Goal: Task Accomplishment & Management: Manage account settings

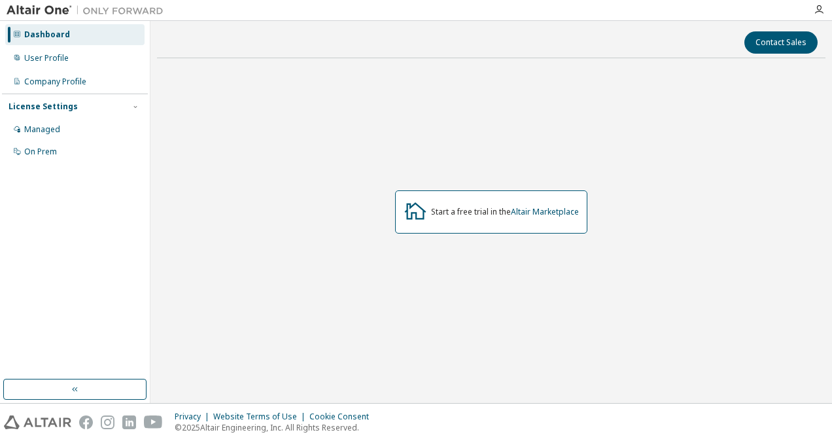
click at [37, 127] on div "Managed" at bounding box center [42, 129] width 36 height 10
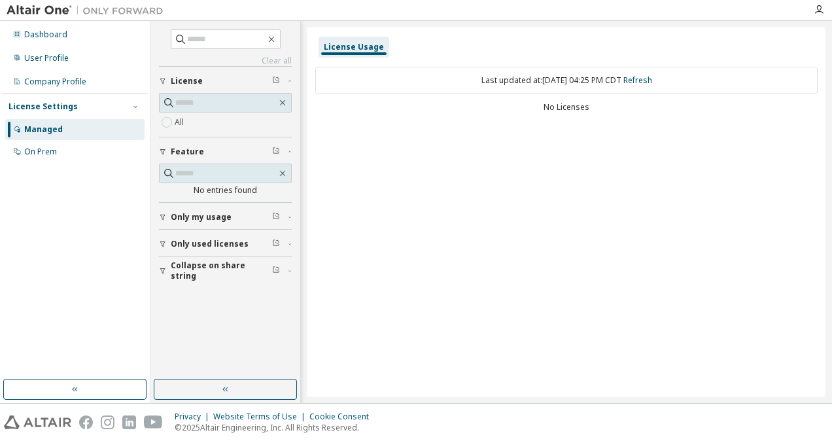
click at [214, 218] on span "Only my usage" at bounding box center [201, 217] width 61 height 10
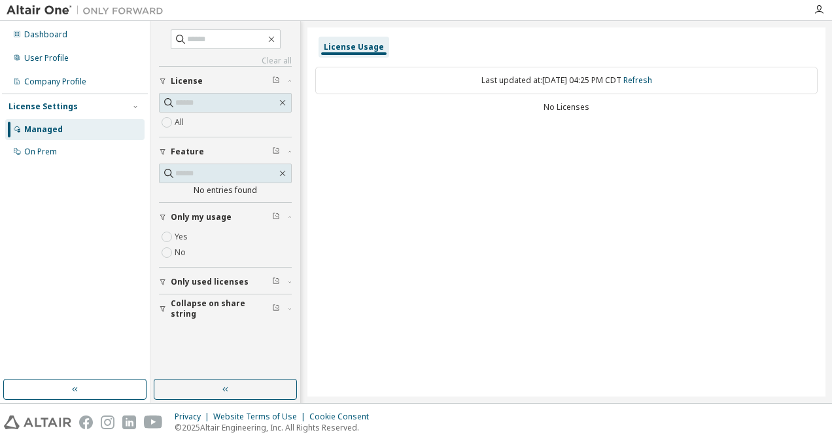
click at [235, 277] on span "Only used licenses" at bounding box center [210, 282] width 78 height 10
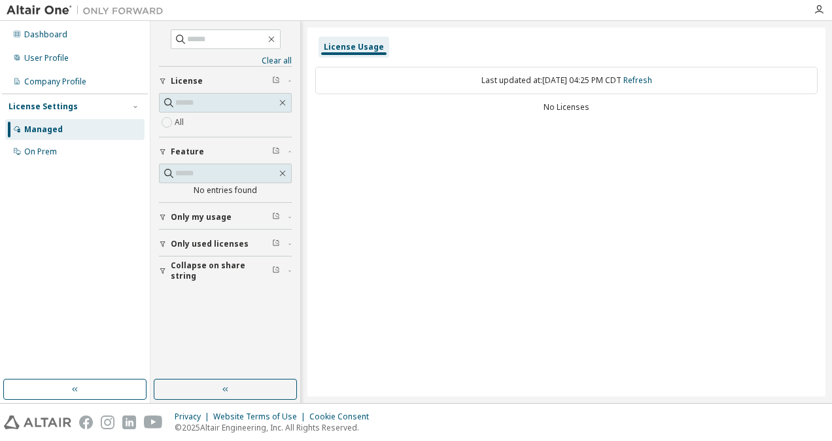
click at [222, 268] on span "Collapse on share string" at bounding box center [221, 270] width 101 height 21
click at [50, 60] on div "User Profile" at bounding box center [46, 58] width 44 height 10
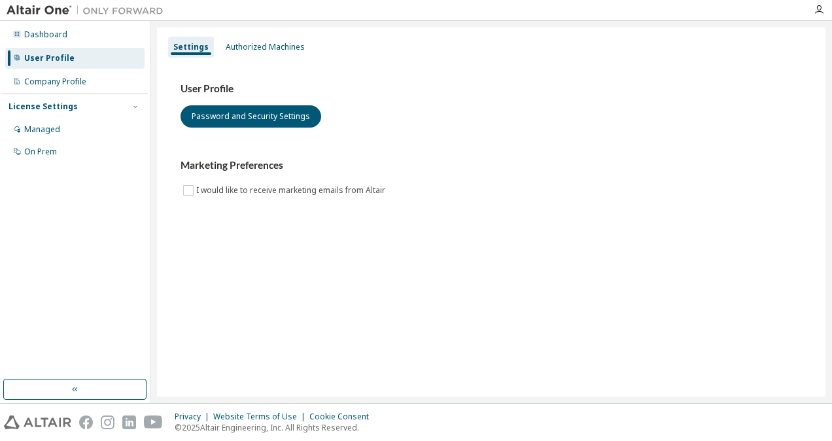
click at [73, 77] on div "Company Profile" at bounding box center [55, 82] width 62 height 10
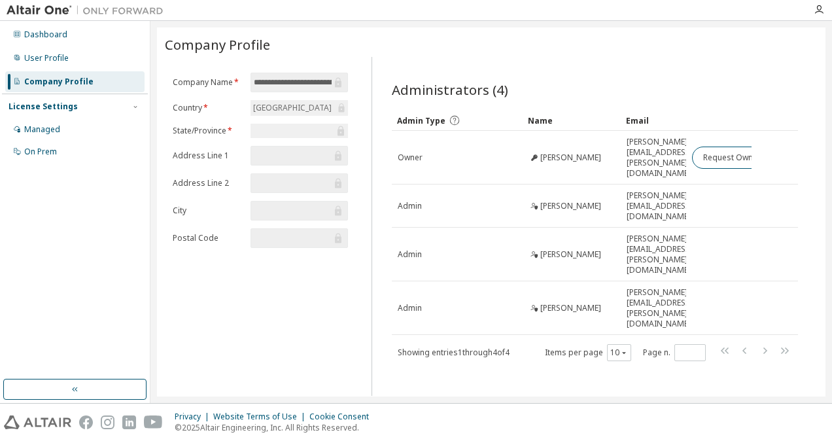
click at [66, 34] on div "Dashboard" at bounding box center [74, 34] width 139 height 21
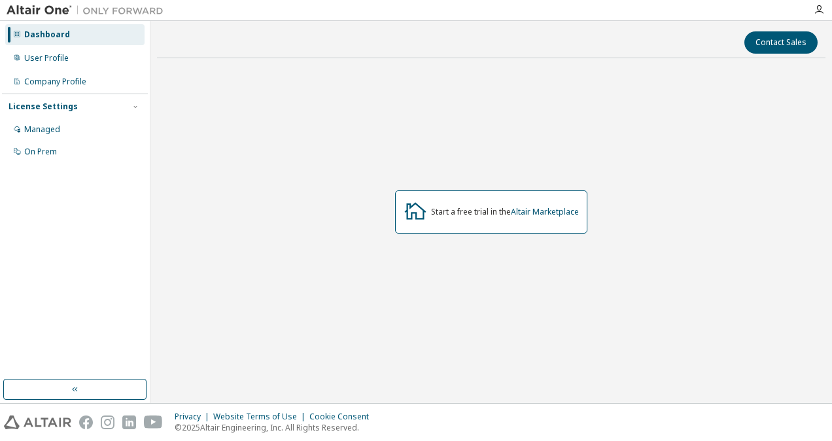
click at [78, 123] on div "Managed" at bounding box center [74, 129] width 139 height 21
